Goal: Task Accomplishment & Management: Complete application form

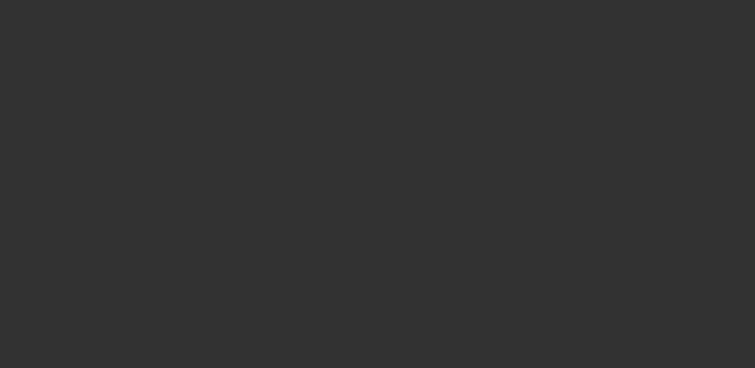
select select "0"
select select "2"
select select "0.1"
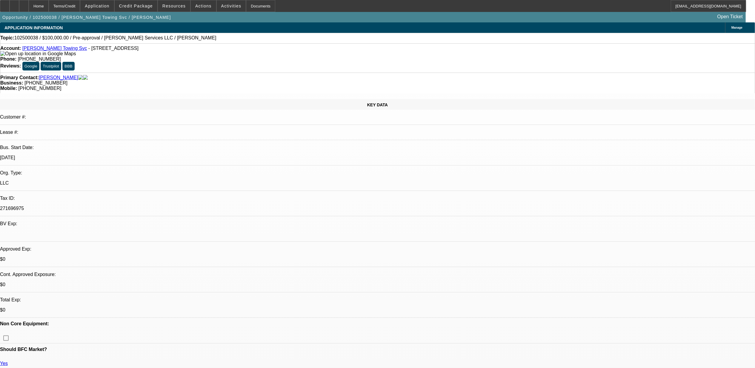
select select "1"
select select "2"
select select "4"
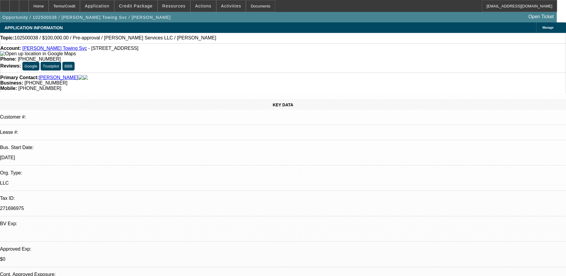
click at [153, 54] on div "Account: Velez Towing Svc - 11 N 7th St, Belleville, NJ 07109" at bounding box center [283, 51] width 566 height 11
drag, startPoint x: 139, startPoint y: 38, endPoint x: 93, endPoint y: 39, distance: 46.0
click at [93, 39] on span "102500038 / $100,000.00 / Pre-approval / [PERSON_NAME] Services LLC / [PERSON_N…" at bounding box center [115, 37] width 202 height 5
drag, startPoint x: 93, startPoint y: 39, endPoint x: 115, endPoint y: 38, distance: 21.8
copy span "Jays Wrecker Services LLC"
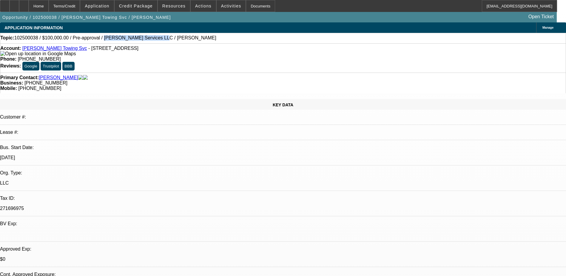
click at [118, 36] on div "Topic: 102500038 / $100,000.00 / Pre-approval / Jays Wrecker Services LLC / Vel…" at bounding box center [283, 37] width 566 height 5
click at [105, 7] on span "Application" at bounding box center [97, 6] width 24 height 5
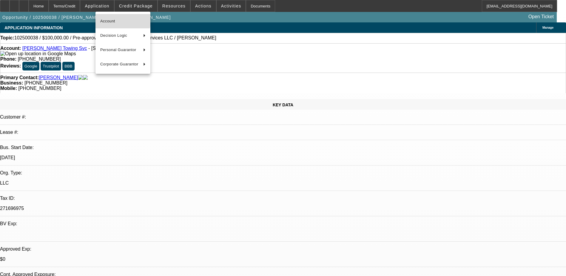
click at [122, 16] on button "Account" at bounding box center [122, 21] width 55 height 14
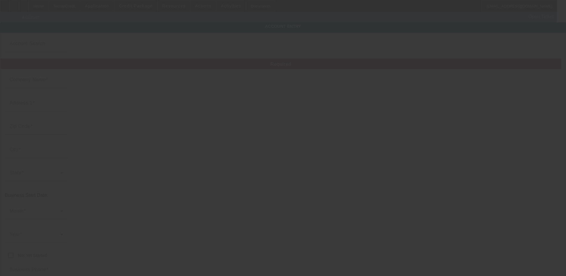
type input "Velez Towing Svc"
type input "11 N 7th St"
type input "07109"
type input "Belleville"
type input "(973) 851-9729"
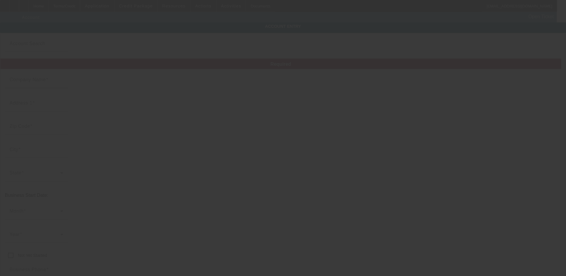
type input "carlitoway4337@gmail.com"
type input "Essex"
type input "271696975"
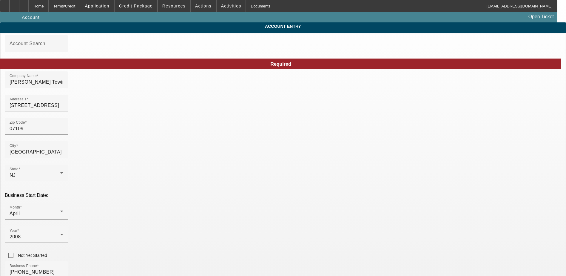
type input "10/2/2025"
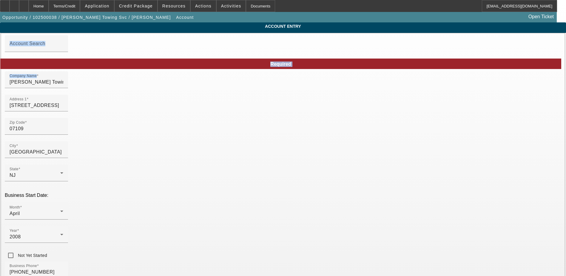
drag, startPoint x: 158, startPoint y: 83, endPoint x: 112, endPoint y: 83, distance: 46.3
drag, startPoint x: 112, startPoint y: 83, endPoint x: 155, endPoint y: 85, distance: 43.9
click at [63, 85] on input "Velez Towing Svc" at bounding box center [37, 81] width 54 height 7
click at [63, 86] on input "Velez Towing Svc" at bounding box center [37, 81] width 54 height 7
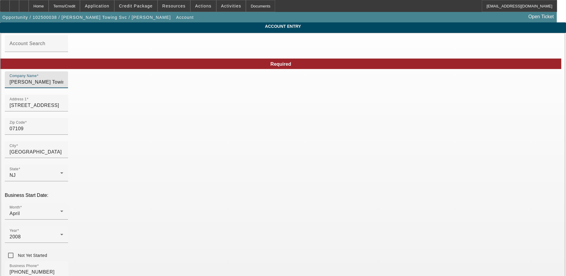
click at [63, 86] on input "Velez Towing Svc" at bounding box center [37, 81] width 54 height 7
paste input "Jays Wrecker Services LLC"
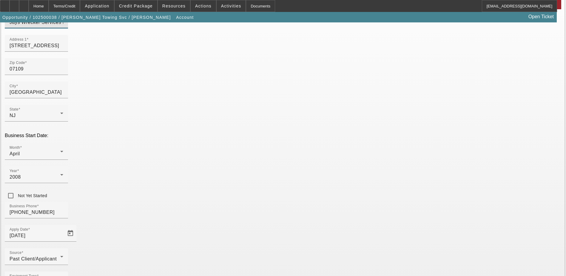
scroll to position [76, 0]
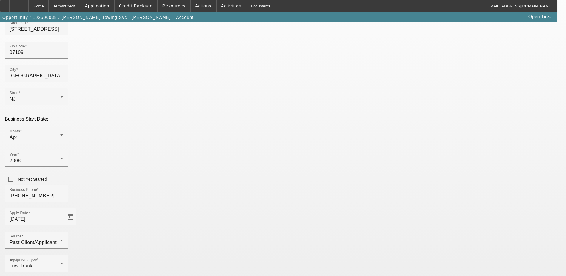
type input "Jays Wrecker Services LLC"
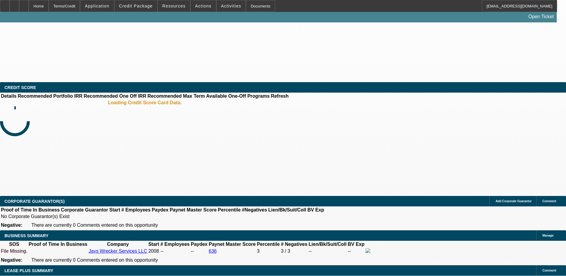
select select "0"
select select "2"
select select "0.1"
select select "4"
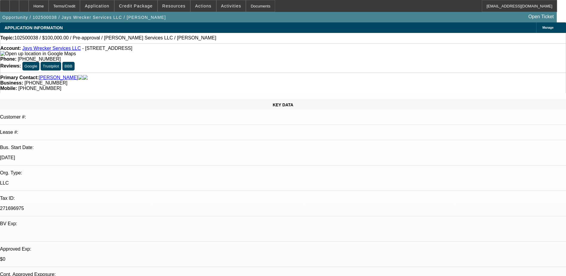
click at [47, 50] on link "Jays Wrecker Services LLC" at bounding box center [51, 48] width 58 height 5
select select "0"
select select "0.1"
select select "1"
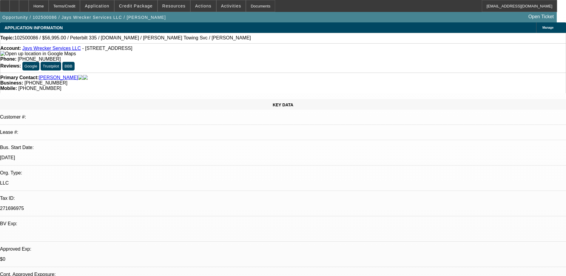
select select "1"
select select "4"
click at [102, 3] on span at bounding box center [96, 6] width 33 height 14
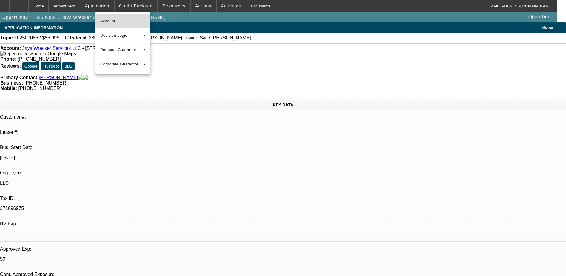
click at [107, 21] on span "Account" at bounding box center [122, 21] width 45 height 7
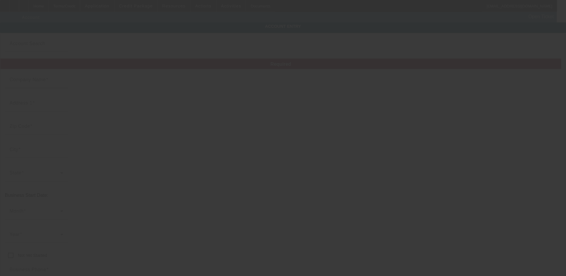
type input "Jays Wrecker Services LLC"
type input "11 N 7th St"
type input "07109"
type input "Belleville"
type input "(973) 851-9729"
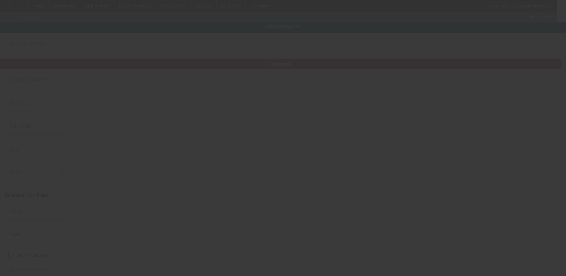
type input "carlitoway4337@gmail.com"
type input "Essex"
type input "271696975"
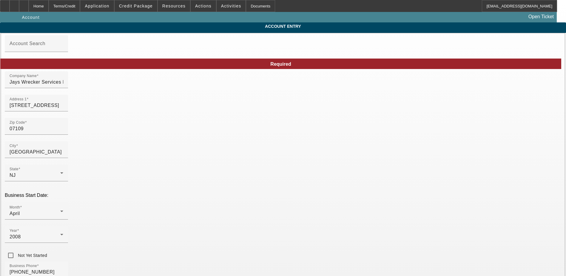
type input "10/3/2025"
drag, startPoint x: 176, startPoint y: 90, endPoint x: 147, endPoint y: 85, distance: 29.6
click at [63, 86] on div "Company Name Jays Wrecker Services LLC" at bounding box center [37, 79] width 54 height 17
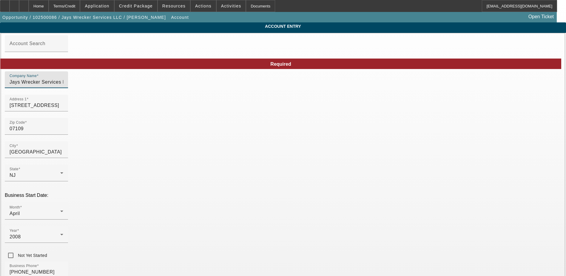
drag, startPoint x: 168, startPoint y: 85, endPoint x: 107, endPoint y: 86, distance: 61.2
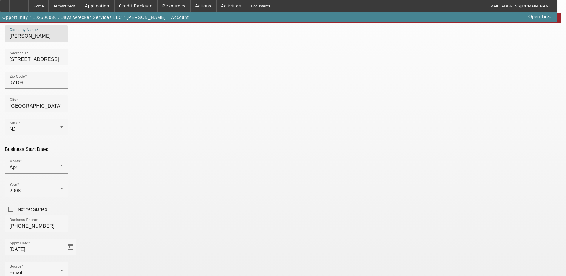
scroll to position [76, 0]
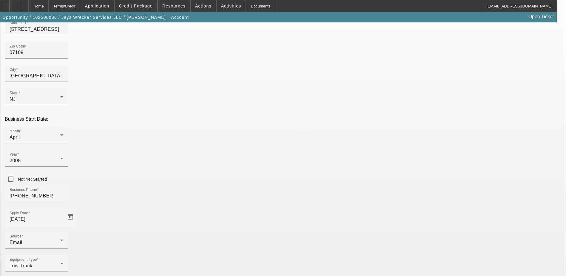
type input "Velez Towing"
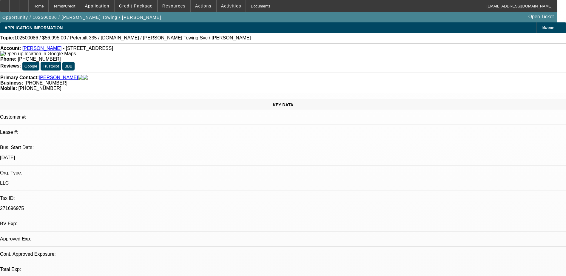
select select "0"
select select "0.1"
select select "4"
click at [144, 49] on div "Account: Velez Towing - 11 N 7th St, Belleville, NJ 07109" at bounding box center [283, 51] width 566 height 11
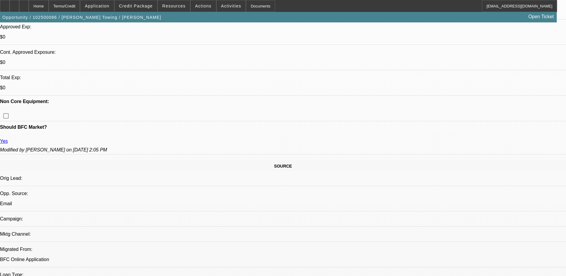
scroll to position [212, 0]
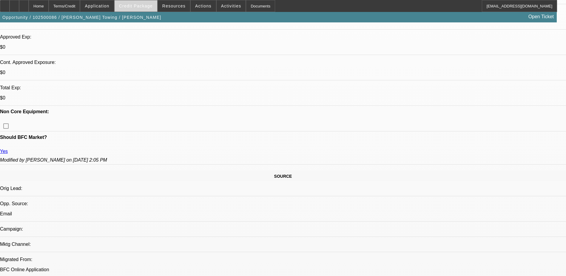
click at [138, 5] on span "Credit Package" at bounding box center [136, 6] width 34 height 5
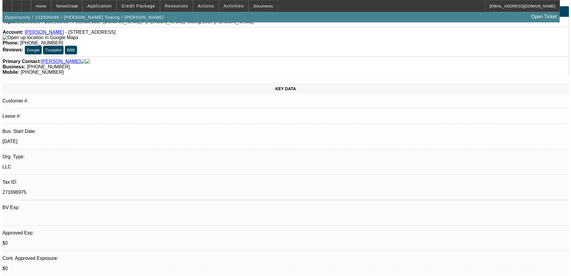
scroll to position [0, 0]
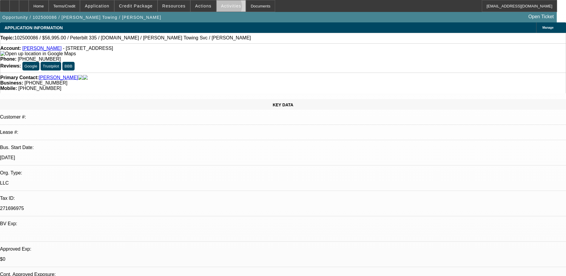
click at [221, 8] on span "Activities" at bounding box center [231, 6] width 20 height 5
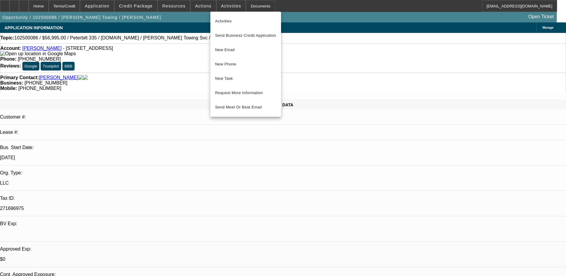
click at [201, 7] on div at bounding box center [283, 138] width 566 height 276
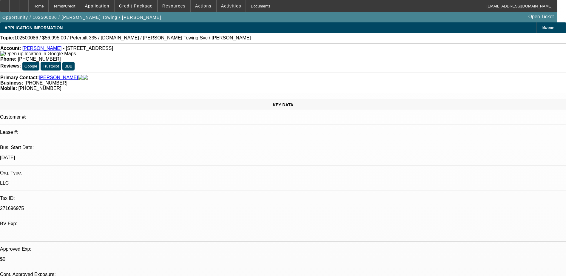
click at [201, 7] on span "Actions" at bounding box center [203, 6] width 16 height 5
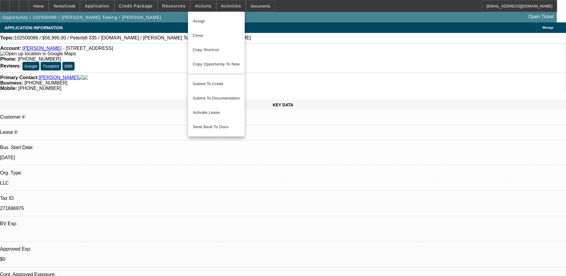
click at [375, 53] on div at bounding box center [283, 138] width 566 height 276
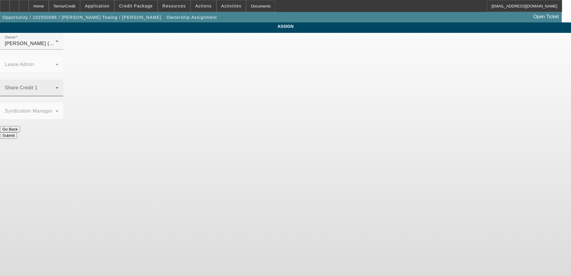
click at [56, 87] on span at bounding box center [30, 90] width 51 height 7
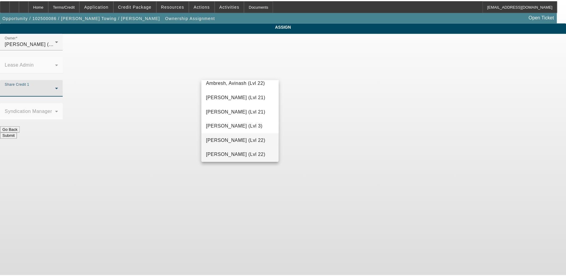
scroll to position [50, 0]
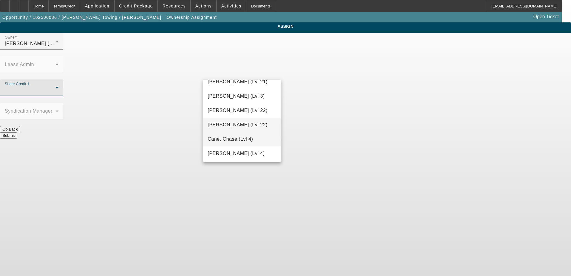
click at [237, 137] on span "Cane, Chase (Lvl 4)" at bounding box center [230, 138] width 45 height 7
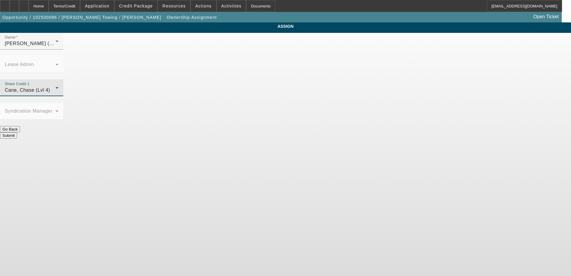
click at [283, 83] on div "Share Credit 1 Cane, Chase (Lvl 4)" at bounding box center [285, 90] width 571 height 23
click at [17, 132] on button "Submit" at bounding box center [8, 135] width 17 height 6
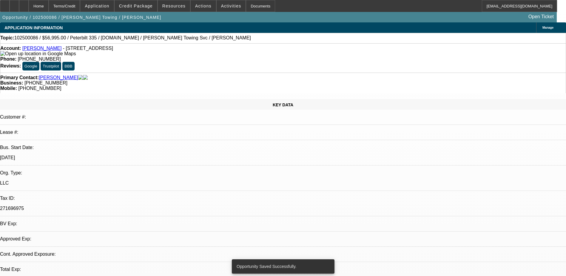
select select "0"
select select "0.1"
select select "4"
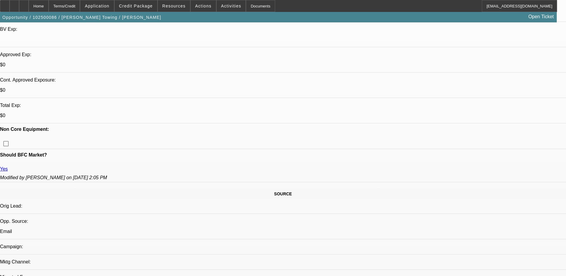
scroll to position [209, 0]
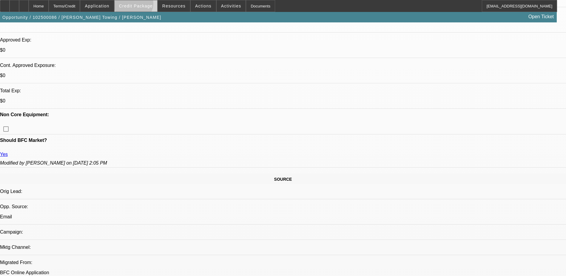
click at [143, 5] on span "Credit Package" at bounding box center [136, 6] width 34 height 5
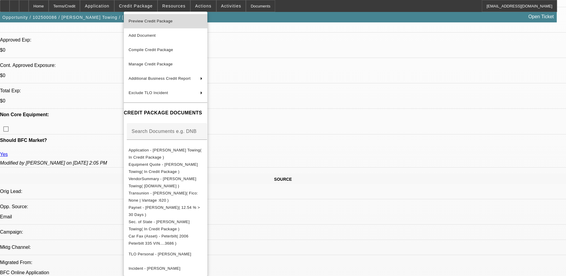
click at [188, 21] on span "Preview Credit Package" at bounding box center [166, 21] width 74 height 7
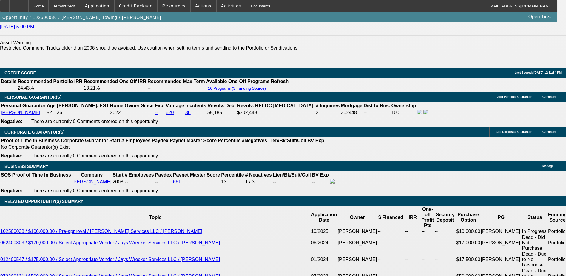
scroll to position [895, 0]
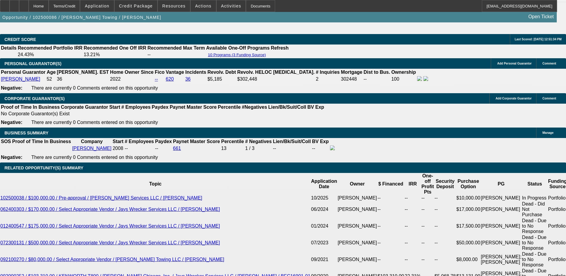
drag, startPoint x: 133, startPoint y: 132, endPoint x: 143, endPoint y: 132, distance: 10.1
type input "UNKNOWN"
type input "2"
type input "$1,632.48"
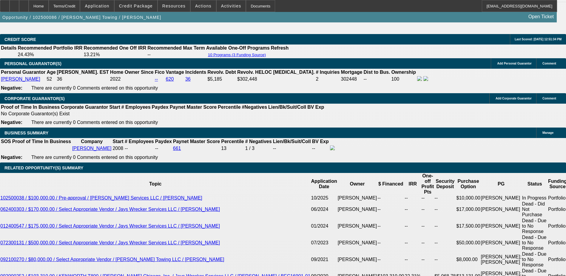
type input "20"
type input "$2,118.14"
type input "20"
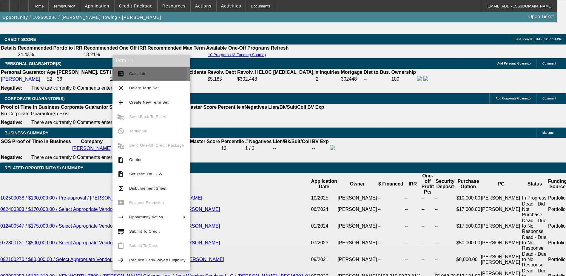
click at [137, 73] on span "Calculate" at bounding box center [137, 73] width 17 height 4
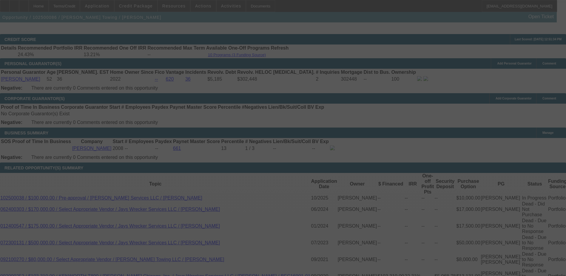
select select "0"
select select "0.1"
select select "4"
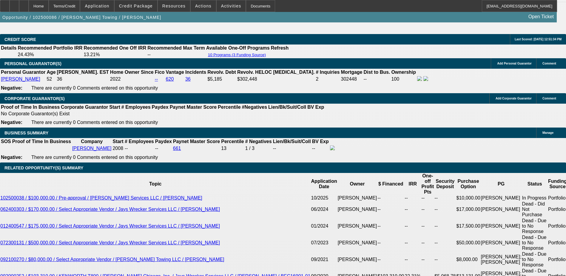
drag, startPoint x: 109, startPoint y: 86, endPoint x: 133, endPoint y: 88, distance: 23.9
type input "$10,000.00"
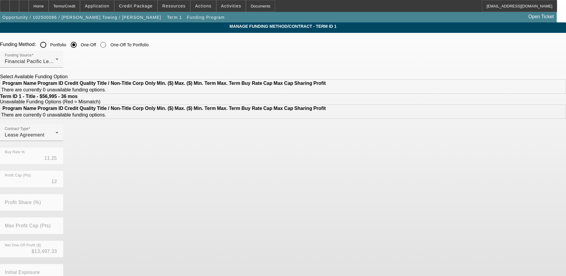
click at [49, 44] on input "Portfolio" at bounding box center [43, 45] width 12 height 12
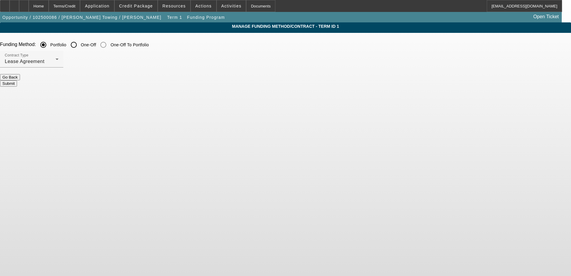
click at [17, 80] on button "Submit" at bounding box center [8, 83] width 17 height 6
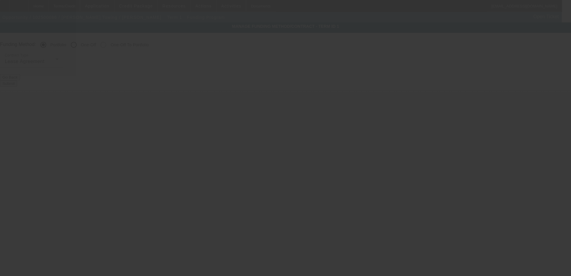
radio input "false"
radio input "true"
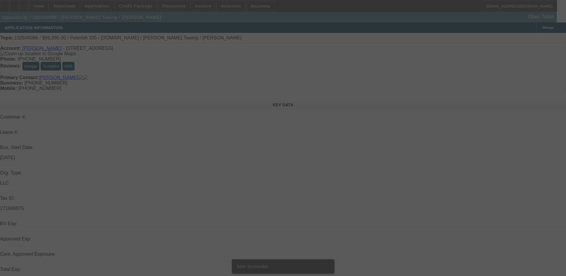
select select "0"
select select "0.1"
select select "4"
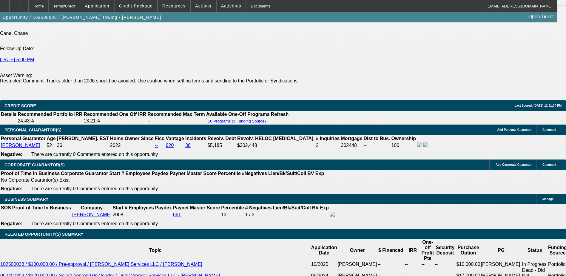
scroll to position [865, 0]
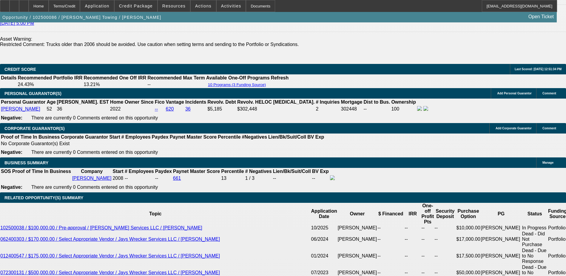
drag, startPoint x: 110, startPoint y: 82, endPoint x: 133, endPoint y: 81, distance: 22.4
type input "$10,000.00"
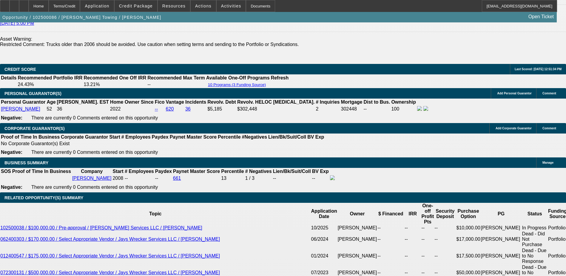
select select "0.2"
type input "$13,399.00"
type input "UNKNOWN"
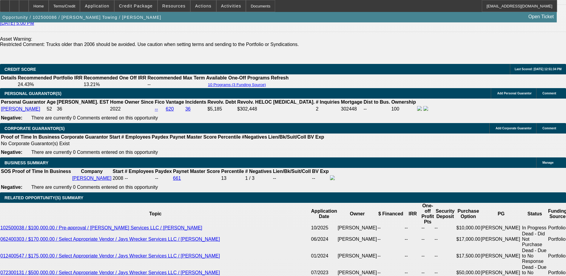
type input "$1,991.82"
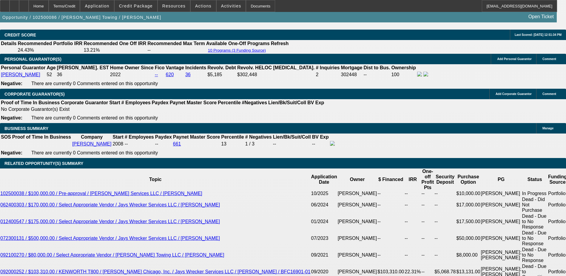
select select "0.1"
type input "$6,699.50"
type input "$2,240.80"
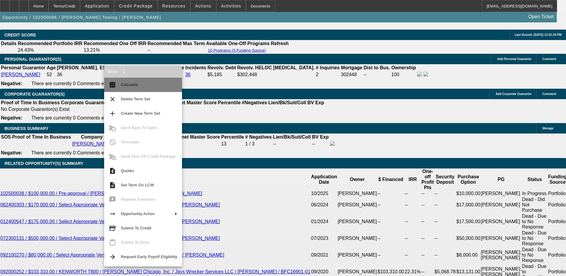
click at [141, 80] on button "calculate Calculate" at bounding box center [143, 85] width 78 height 14
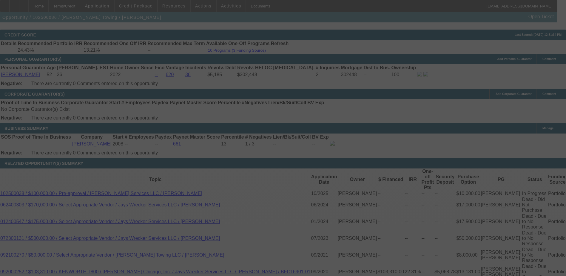
select select "0.1"
select select "0"
select select "0.1"
select select "4"
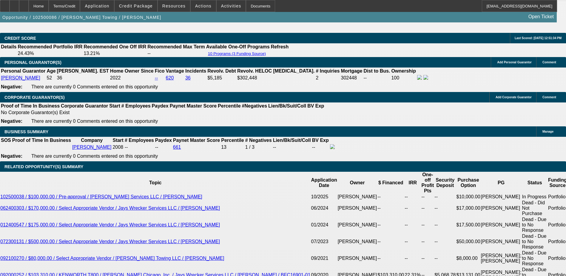
drag, startPoint x: 117, startPoint y: 132, endPoint x: 124, endPoint y: 132, distance: 7.2
type input "UNKNOWN"
type input "4"
type input "$15,707.14"
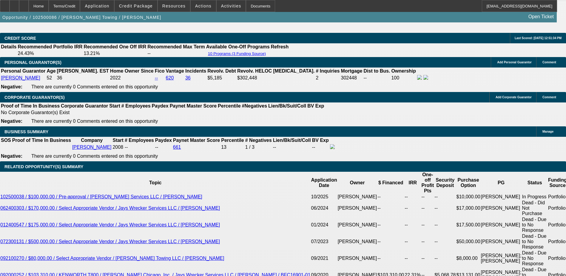
type input "40"
type input "$2,077.35"
type input "40"
drag, startPoint x: 122, startPoint y: 54, endPoint x: 116, endPoint y: 55, distance: 5.7
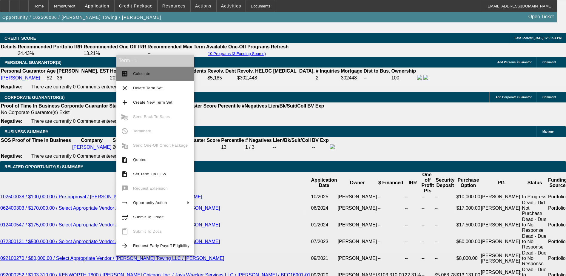
click at [146, 73] on span "Calculate" at bounding box center [141, 73] width 17 height 4
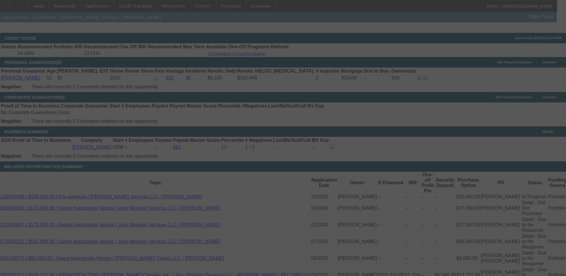
select select "0.1"
select select "0"
select select "0.1"
select select "4"
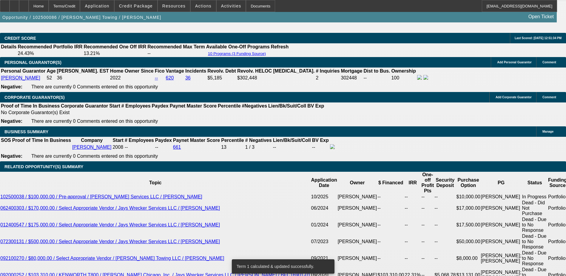
drag, startPoint x: 117, startPoint y: 131, endPoint x: 122, endPoint y: 130, distance: 5.7
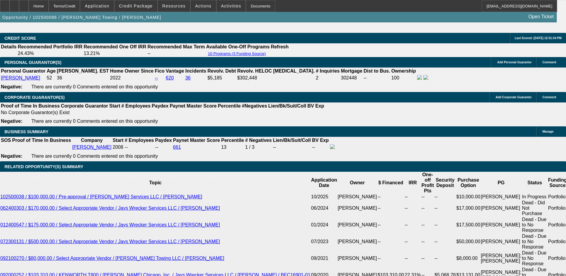
drag, startPoint x: 118, startPoint y: 132, endPoint x: 129, endPoint y: 132, distance: 11.0
type input "1"
type input "UNKNOWN"
type input "$61,300.42"
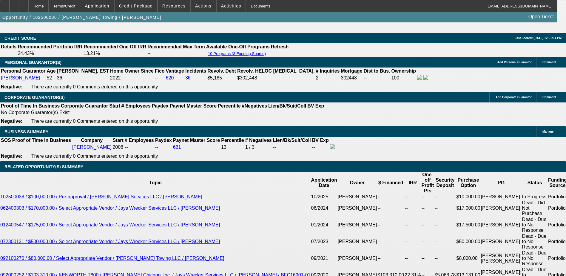
type input "42"
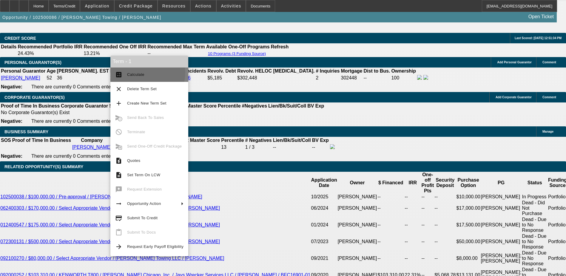
click at [139, 72] on span "Calculate" at bounding box center [135, 74] width 17 height 4
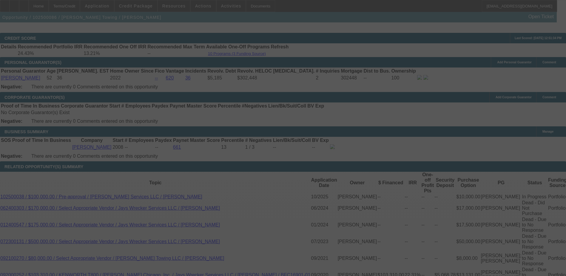
select select "0.1"
select select "0"
select select "0.1"
select select "4"
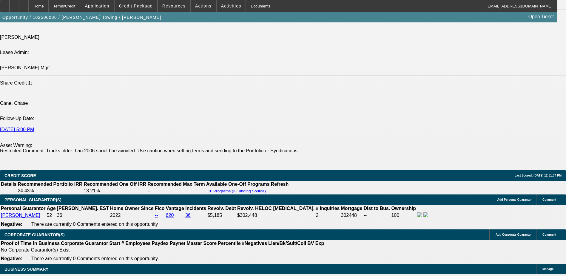
scroll to position [867, 0]
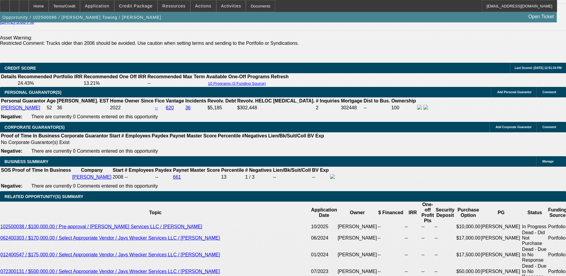
type input "2"
type input "$1,487.64"
type input "24"
type input "$2,135.50"
type input "24"
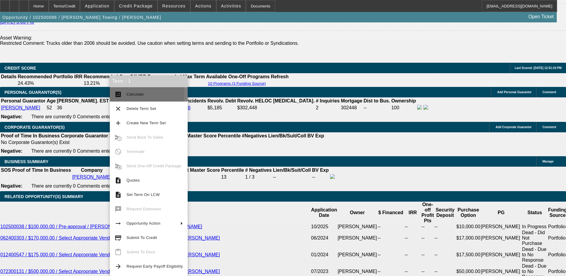
click at [142, 94] on span "Calculate" at bounding box center [135, 94] width 17 height 4
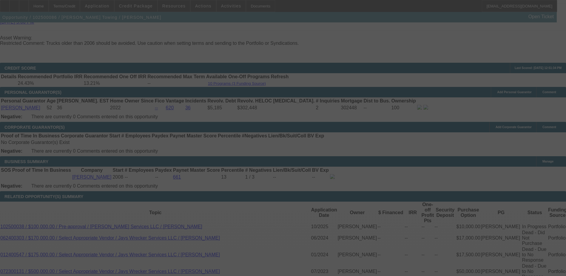
select select "0.1"
select select "0"
select select "0.1"
select select "4"
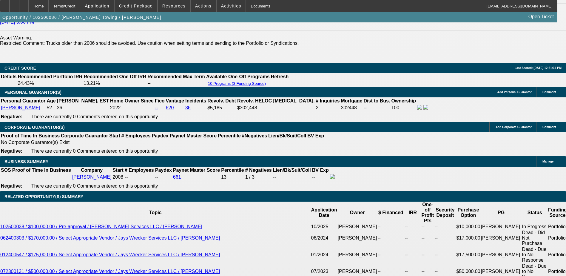
select select "2"
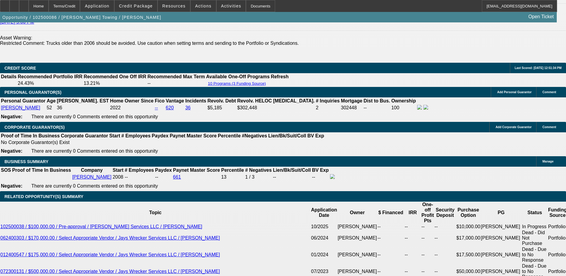
type input "$4,271.00"
type input "UNKNOWN"
select select "2"
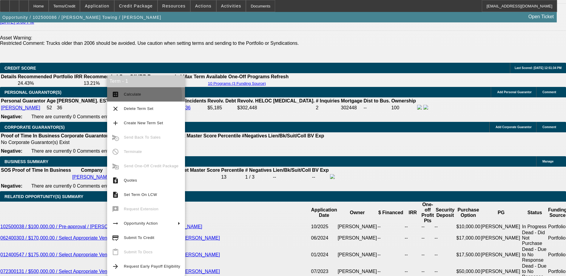
click at [136, 96] on span "Calculate" at bounding box center [132, 94] width 17 height 4
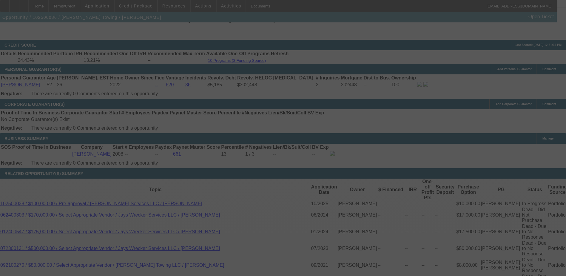
scroll to position [926, 0]
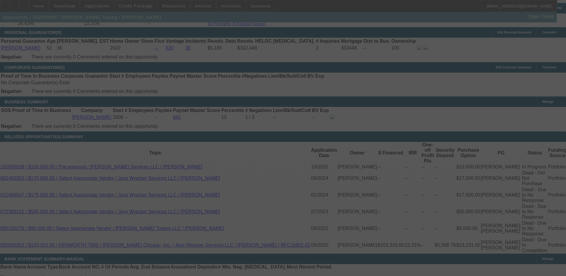
select select "0.1"
select select "2"
select select "0.1"
select select "4"
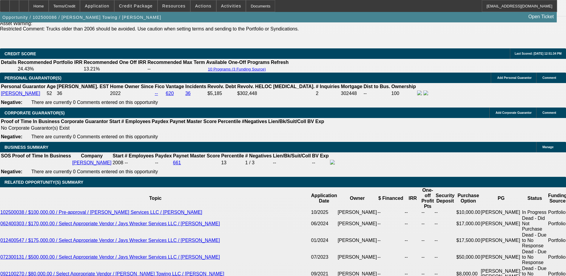
scroll to position [867, 0]
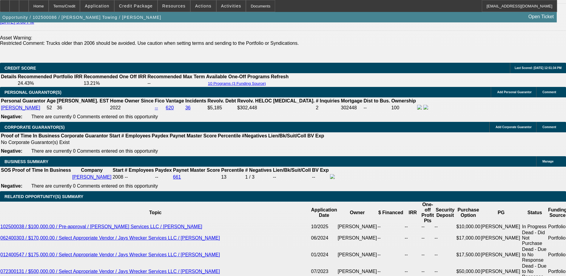
drag, startPoint x: 134, startPoint y: 162, endPoint x: 140, endPoint y: 161, distance: 6.3
type input "UNKNOWN"
type input "20"
type input "$4,015.36"
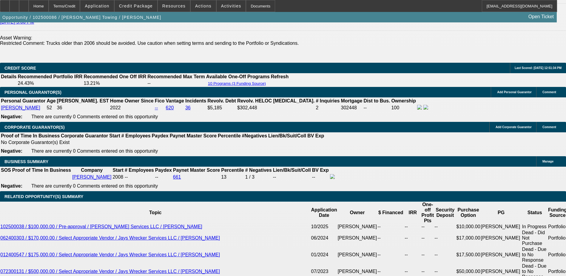
type input "$2,007.68"
type input "20"
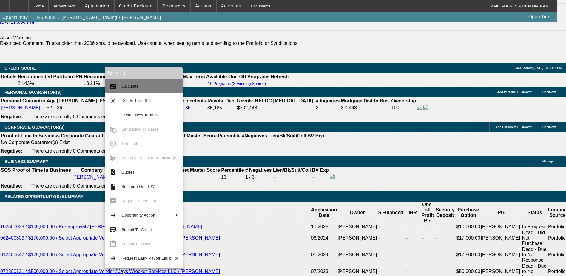
click at [136, 82] on button "calculate Calculate" at bounding box center [144, 86] width 78 height 14
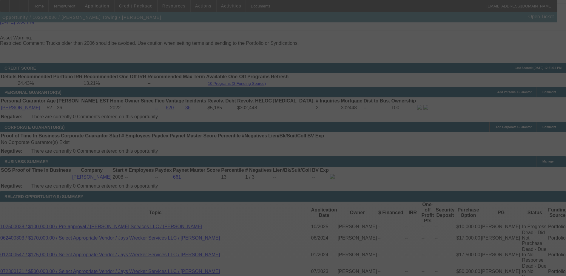
select select "0.1"
select select "2"
select select "0.1"
select select "4"
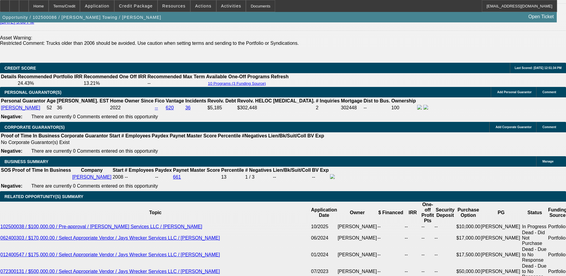
select select "0"
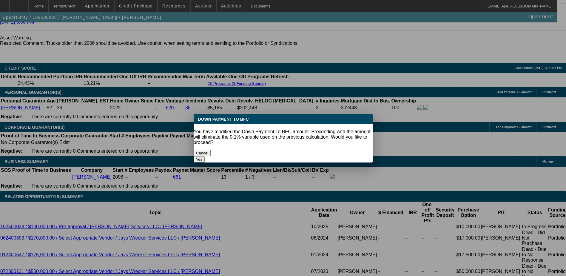
click at [205, 156] on button "Yes" at bounding box center [199, 159] width 11 height 6
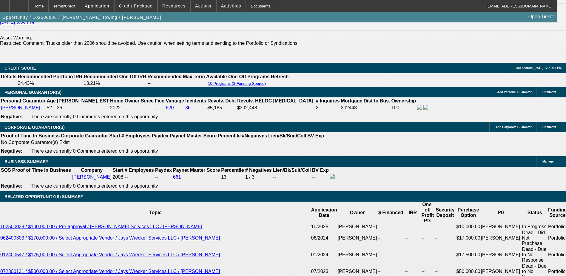
type input "$0.00"
type input "UNKNOWN"
type input "$4,461.50"
type input "$2,230.75"
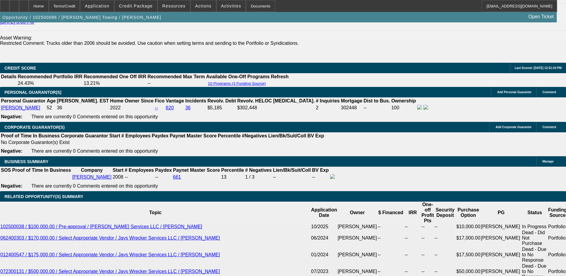
type input "$6,000.00"
type input "$4,061.94"
type input "$2,030.97"
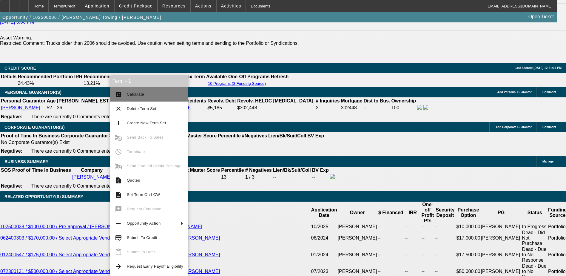
click at [129, 98] on span "Calculate" at bounding box center [155, 94] width 56 height 7
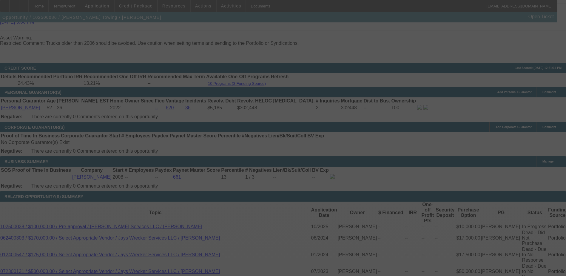
select select "0"
select select "2"
select select "0.1"
select select "4"
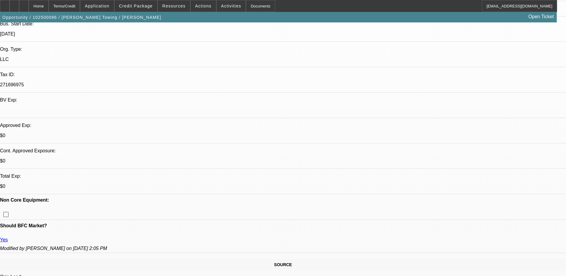
scroll to position [150, 0]
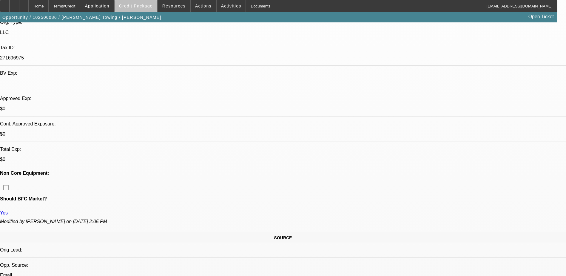
click at [145, 7] on span "Credit Package" at bounding box center [136, 6] width 34 height 5
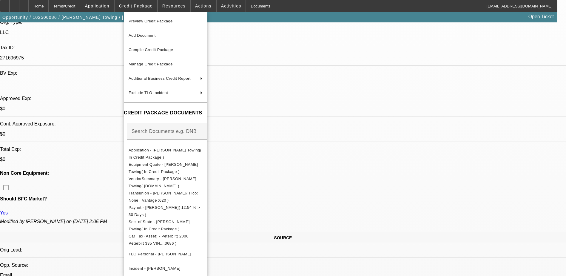
click at [156, 22] on span "Preview Credit Package" at bounding box center [151, 21] width 44 height 4
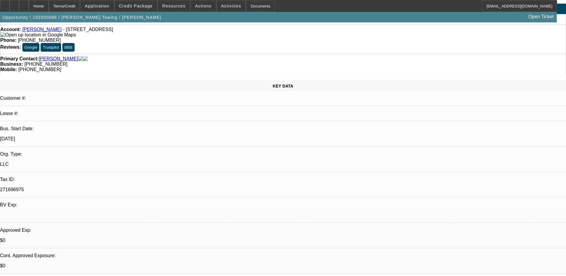
scroll to position [60, 0]
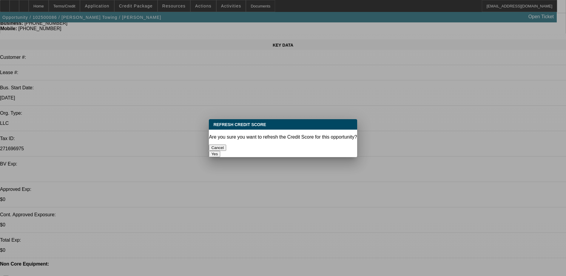
click at [220, 151] on button "Yes" at bounding box center [214, 154] width 11 height 6
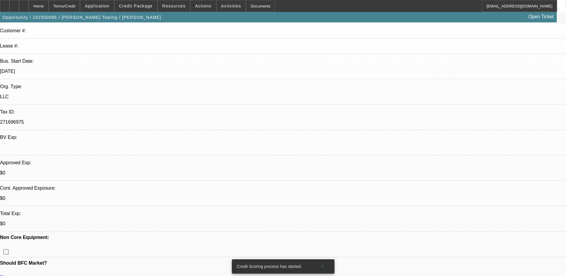
scroll to position [90, 0]
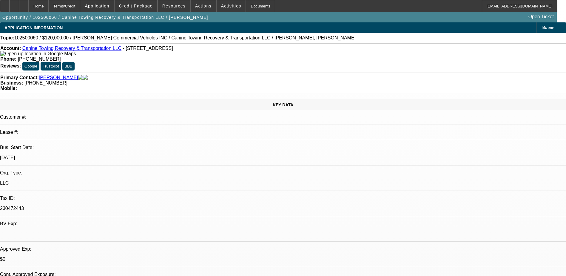
select select "0"
select select "2"
select select "0.1"
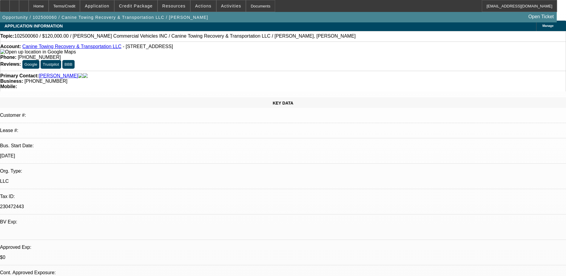
select select "1"
select select "2"
select select "4"
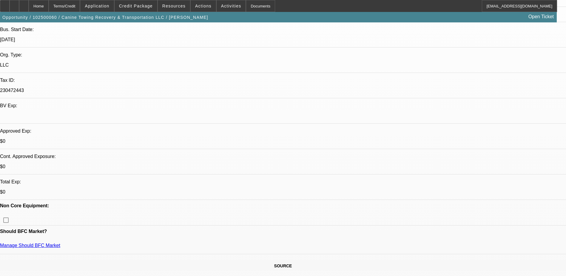
scroll to position [60, 0]
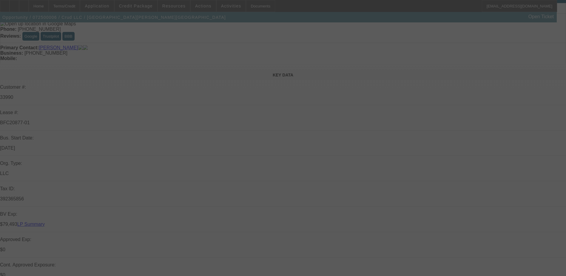
scroll to position [149, 0]
select select "0"
select select "2"
select select "0"
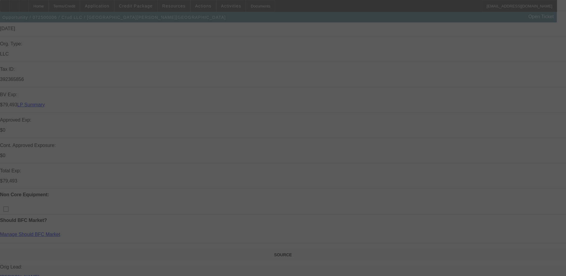
select select "2"
select select "0"
select select "2"
select select "0"
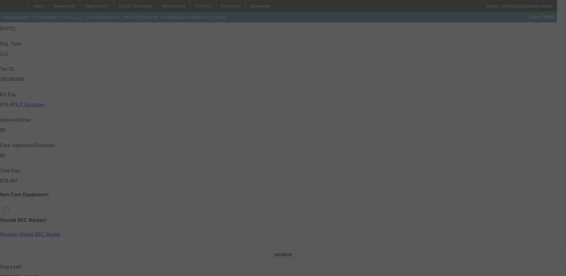
select select "0"
select select "2"
select select "0"
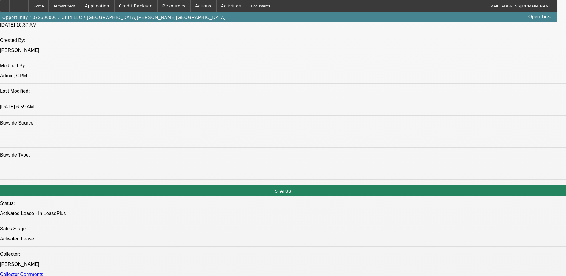
select select "1"
select select "2"
select select "6"
select select "1"
select select "2"
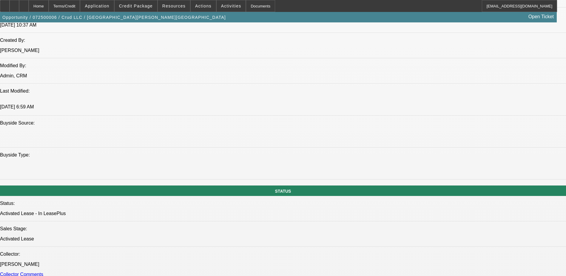
select select "6"
select select "1"
select select "2"
select select "6"
select select "1"
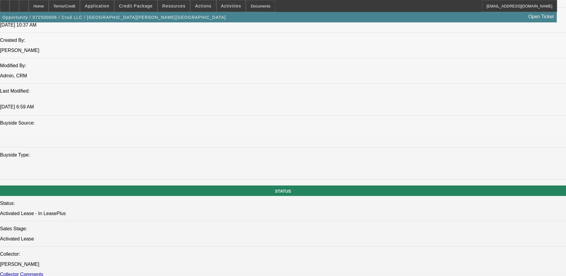
select select "2"
select select "6"
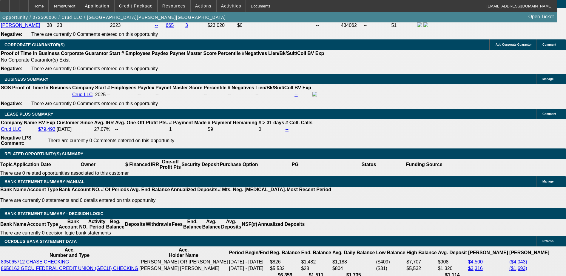
scroll to position [959, 0]
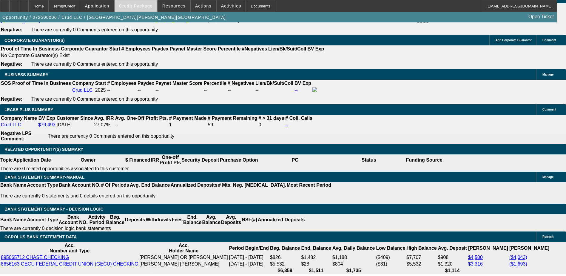
click at [137, 5] on span "Credit Package" at bounding box center [136, 6] width 34 height 5
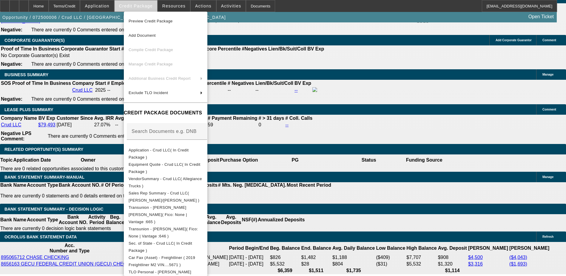
click at [137, 5] on div at bounding box center [283, 138] width 566 height 276
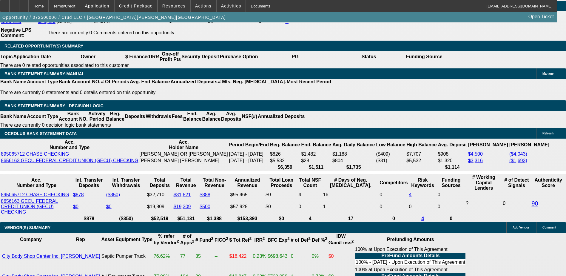
scroll to position [1049, 0]
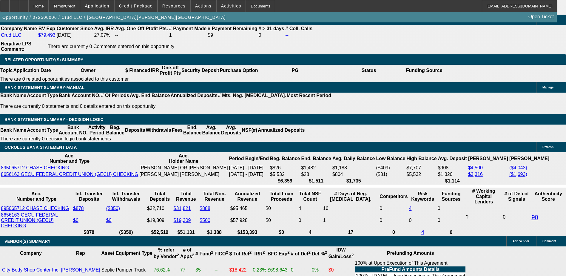
scroll to position [30, 0]
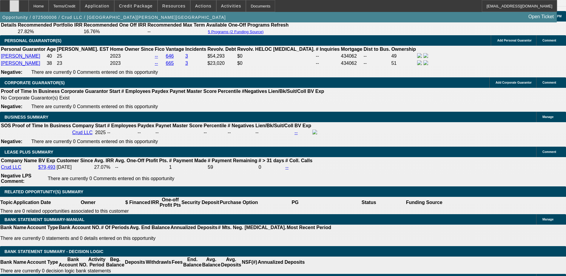
scroll to position [900, 0]
